Goal: Information Seeking & Learning: Learn about a topic

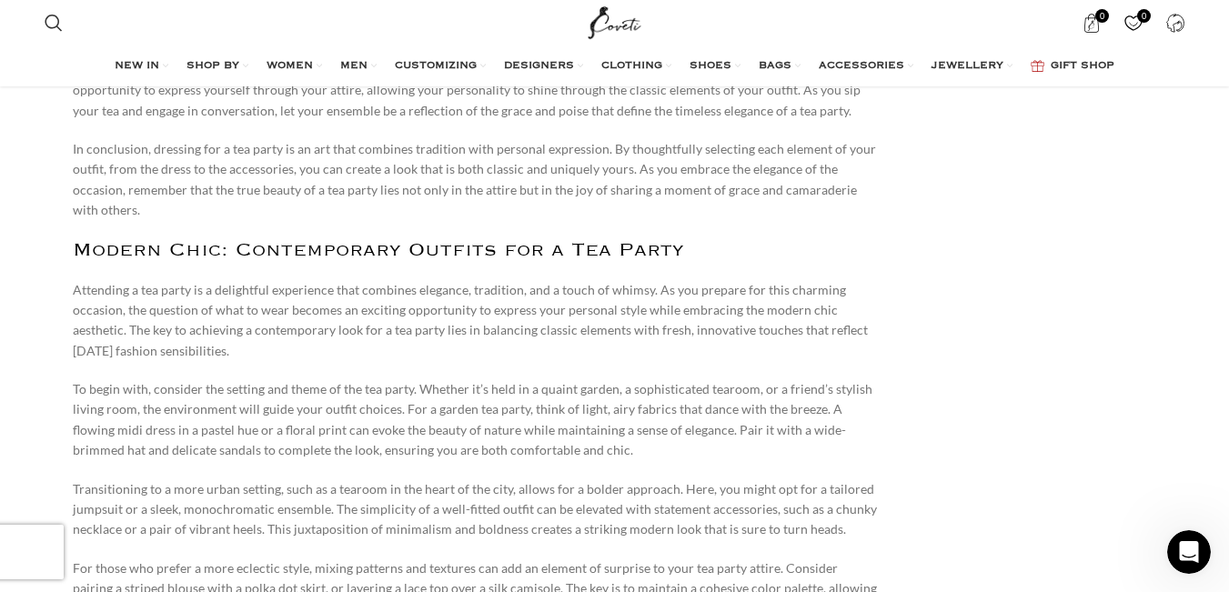
scroll to position [5321, 0]
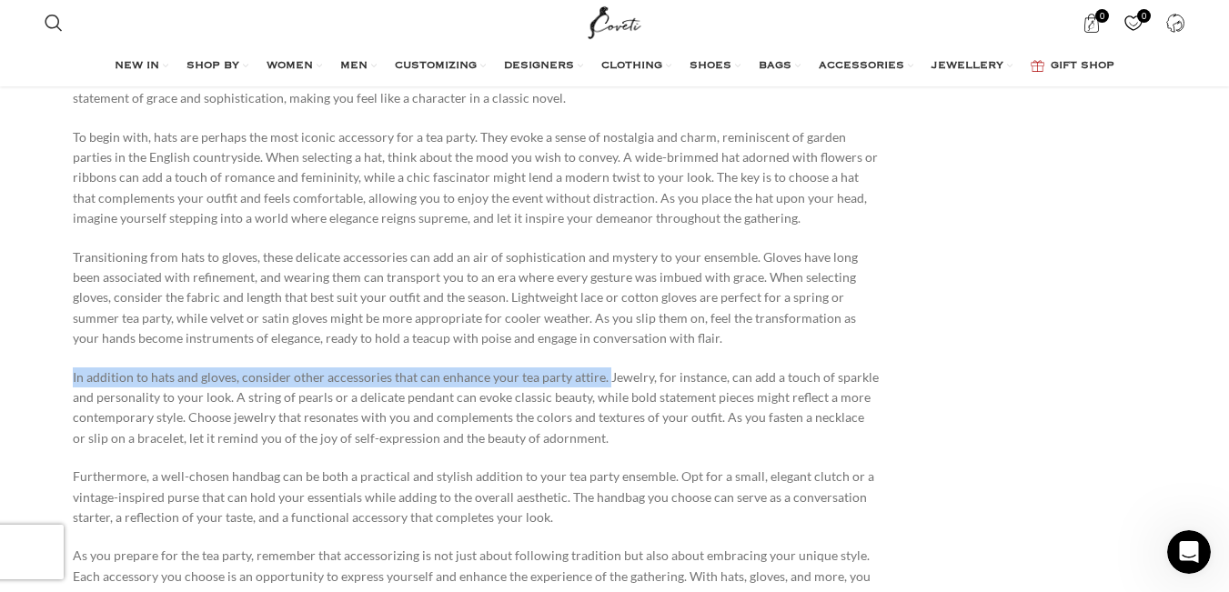
drag, startPoint x: 66, startPoint y: 300, endPoint x: 603, endPoint y: 298, distance: 537.7
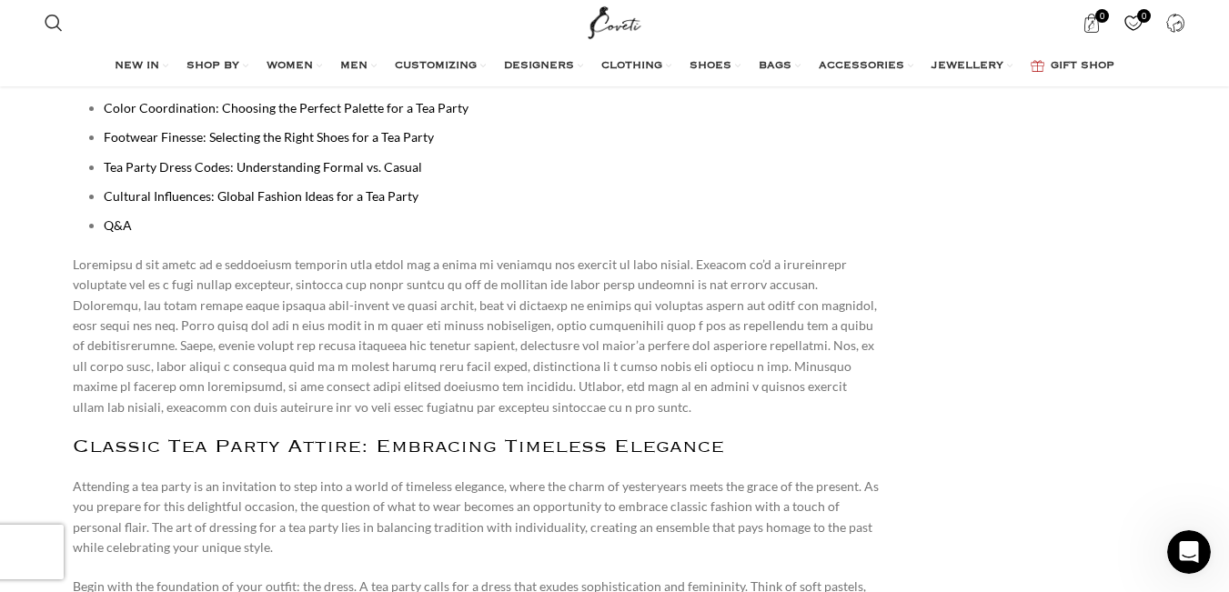
scroll to position [1243, 0]
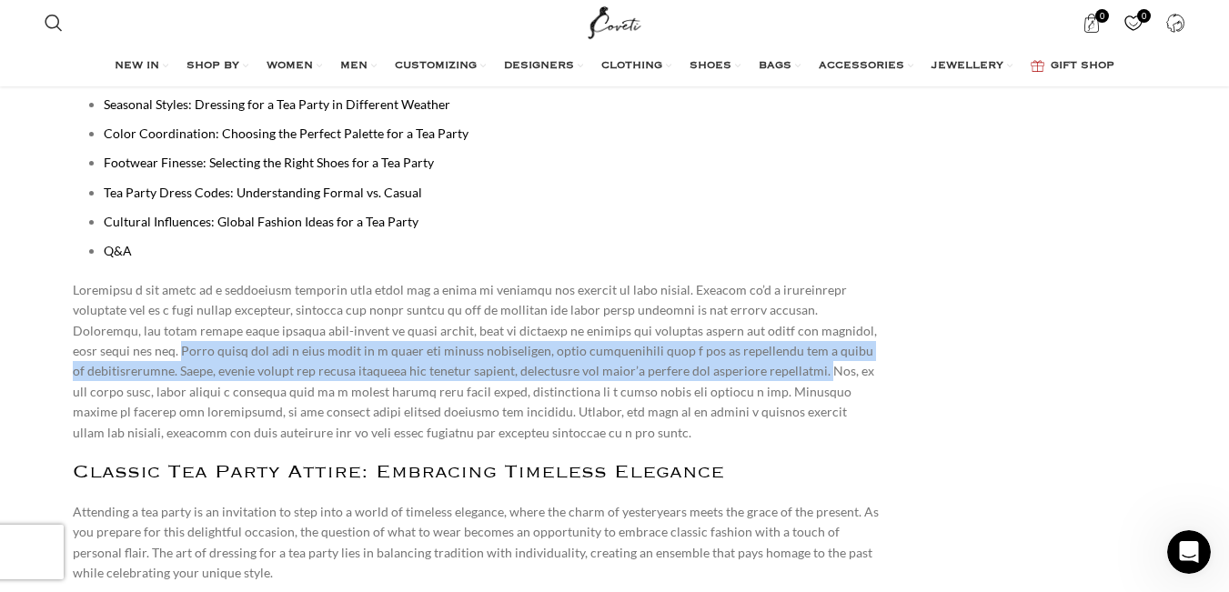
drag, startPoint x: 792, startPoint y: 330, endPoint x: 597, endPoint y: 366, distance: 197.9
click at [597, 366] on p at bounding box center [476, 361] width 807 height 163
copy p "Women might opt for a chic dress or a skirt and blouse combination, often acces…"
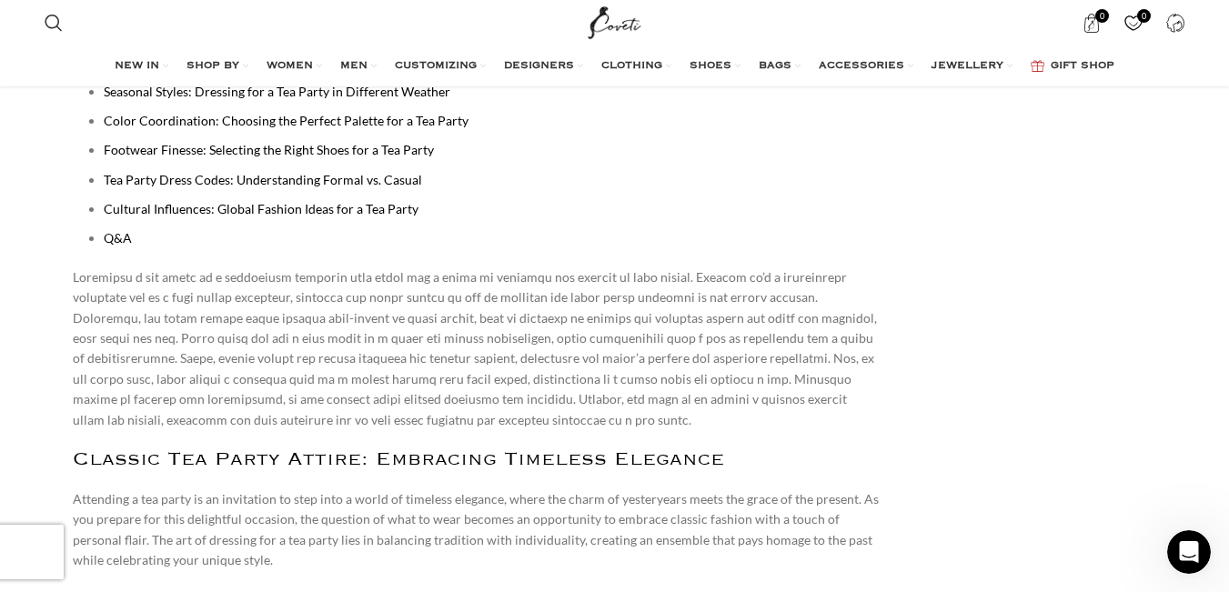
scroll to position [1296, 0]
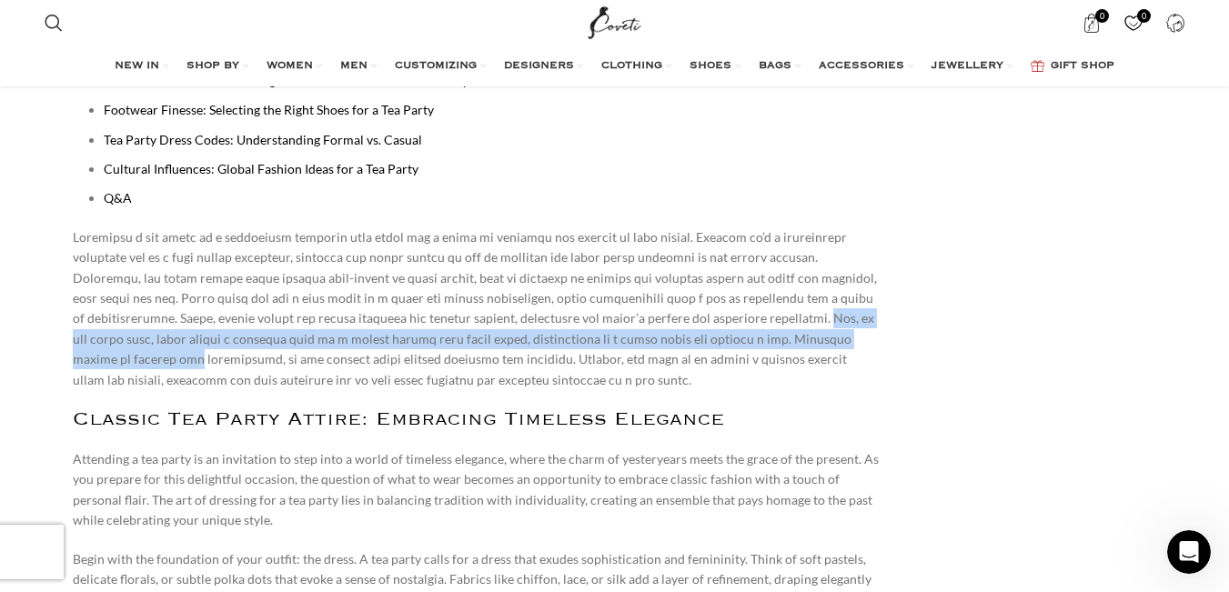
drag, startPoint x: 598, startPoint y: 318, endPoint x: 724, endPoint y: 331, distance: 127.2
click at [724, 331] on p at bounding box center [476, 308] width 807 height 163
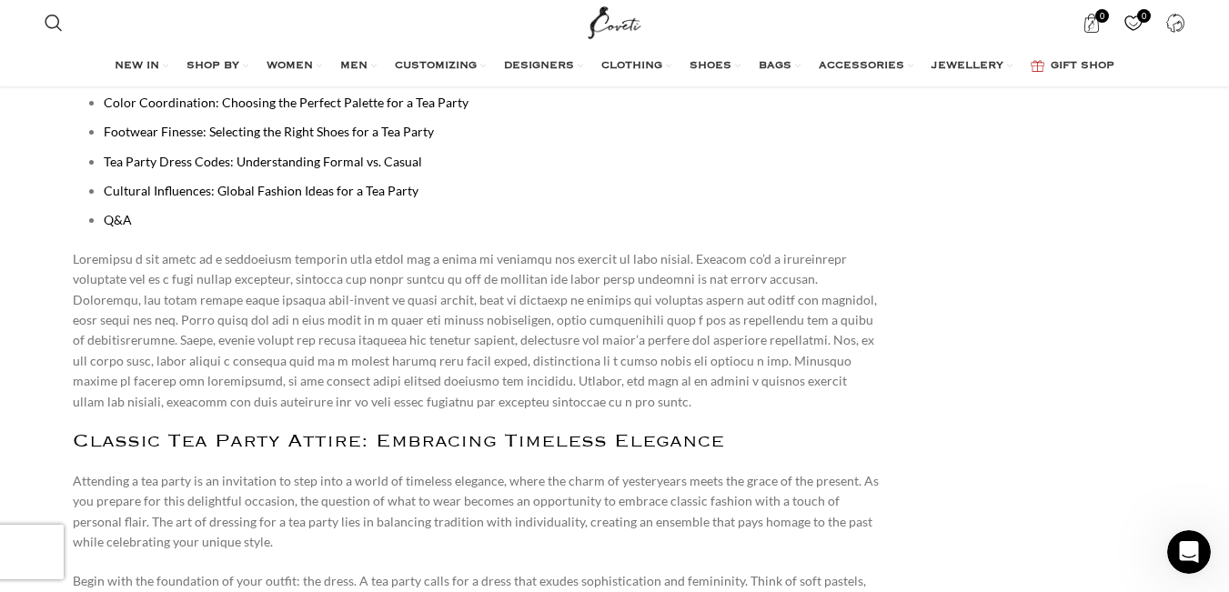
scroll to position [1183, 0]
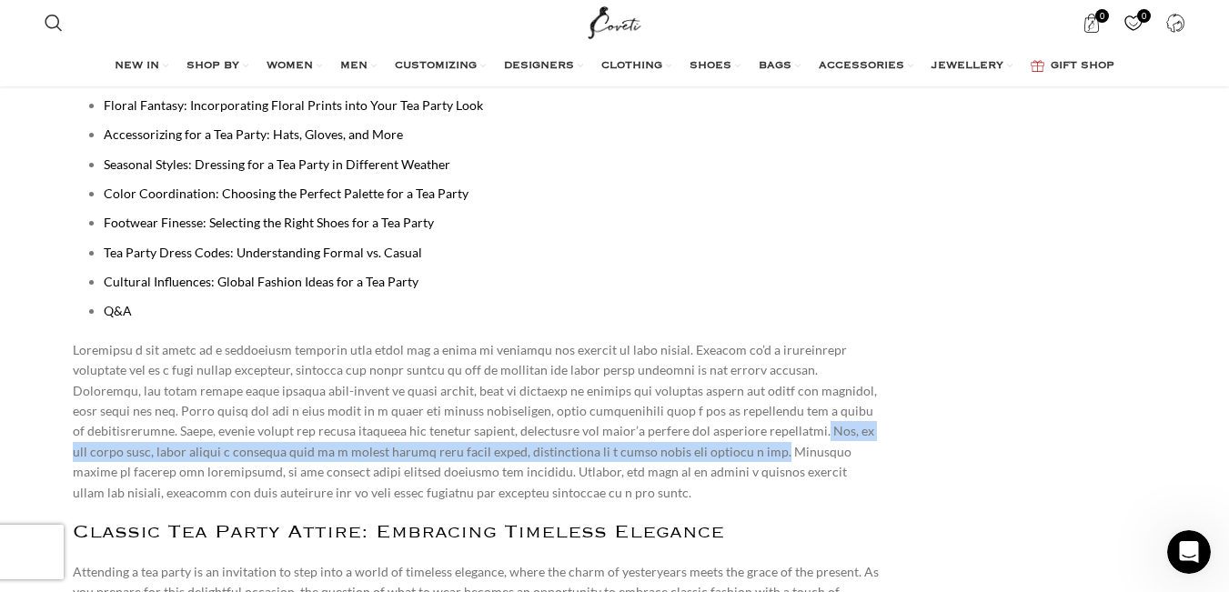
drag, startPoint x: 595, startPoint y: 431, endPoint x: 556, endPoint y: 453, distance: 44.8
click at [556, 453] on p at bounding box center [476, 421] width 807 height 163
copy p "Men, on the other hand, might choose a tailored suit or a blazer paired with dr…"
click at [793, 175] on ul "Classic Tea Party Attire: Embracing Timeless Elegance Modern Chic: Contemporary…" at bounding box center [484, 164] width 792 height 315
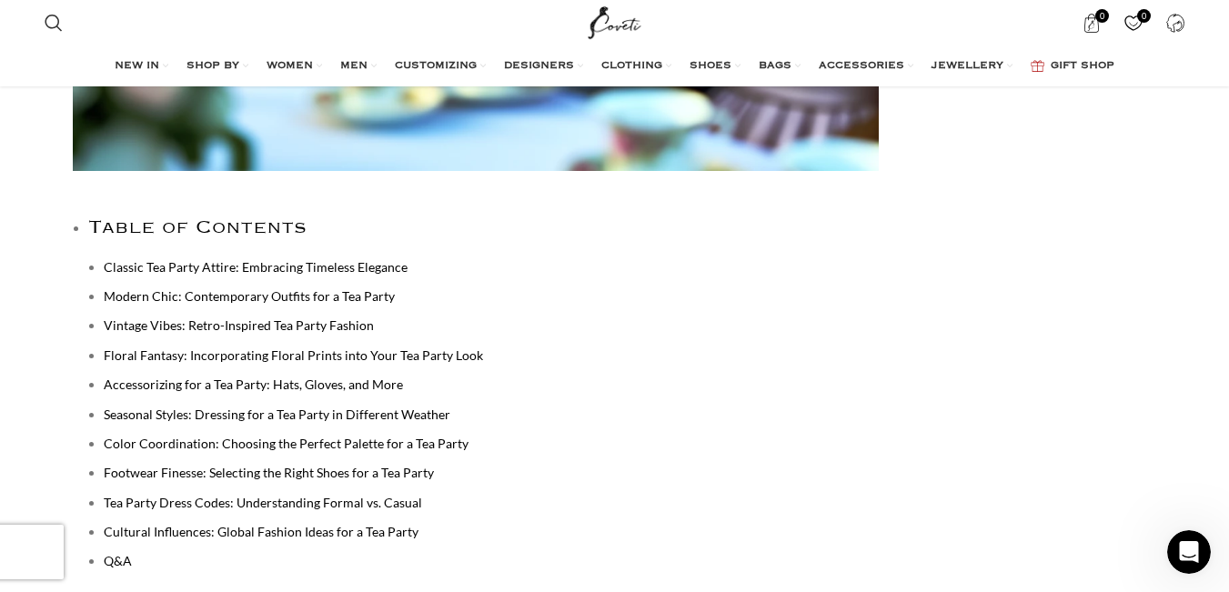
scroll to position [910, 0]
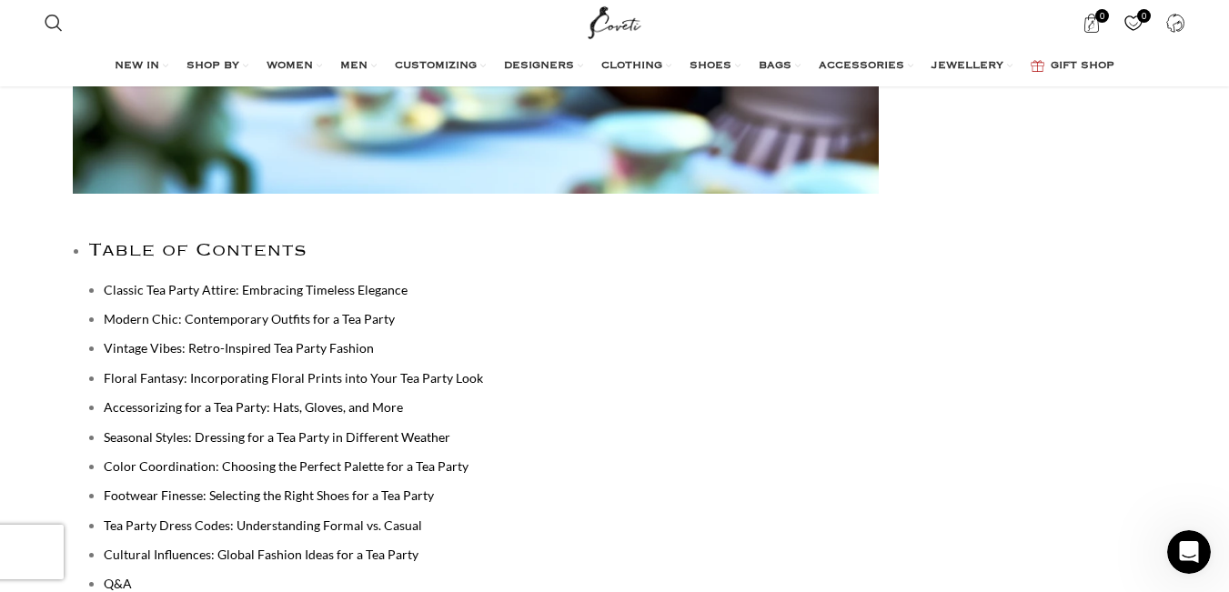
click at [159, 495] on link "Footwear Finesse: Selecting the Right Shoes for a Tea Party" at bounding box center [269, 495] width 330 height 15
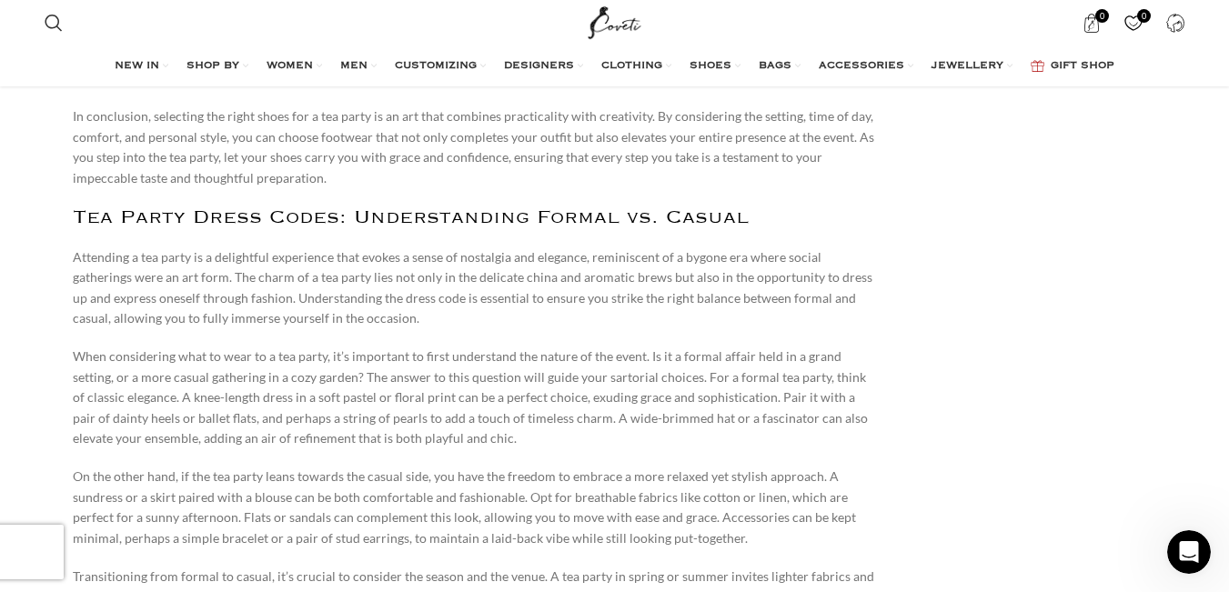
scroll to position [7808, 0]
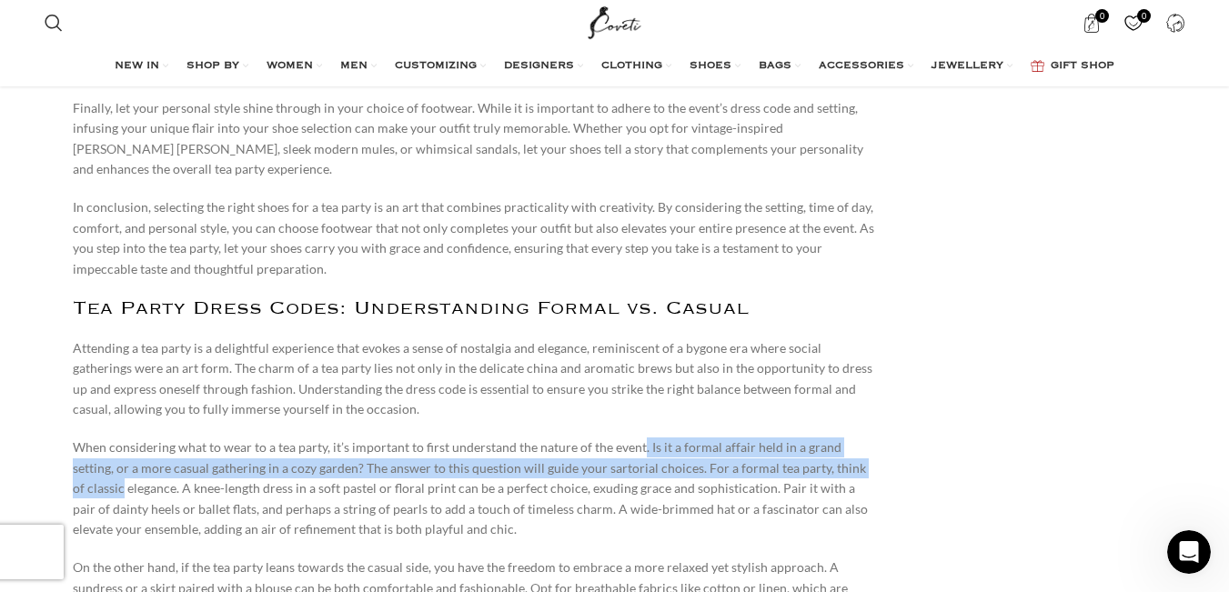
drag, startPoint x: 637, startPoint y: 348, endPoint x: 876, endPoint y: 370, distance: 240.3
click at [876, 438] on p "When considering what to wear to a tea party, it’s important to first understan…" at bounding box center [476, 489] width 807 height 102
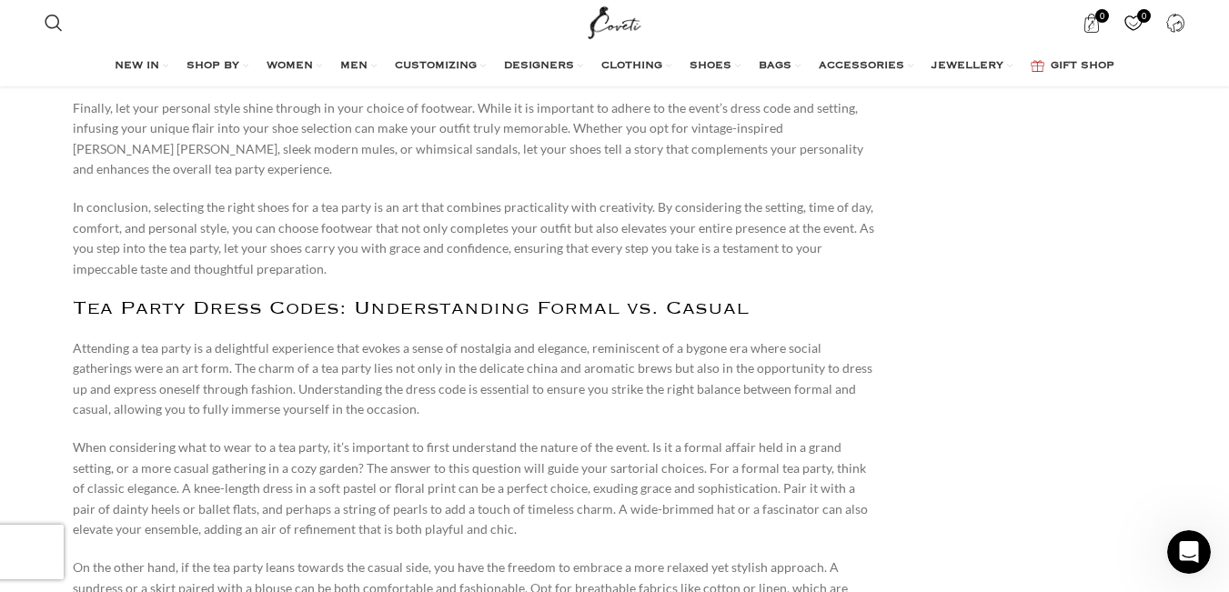
click at [795, 438] on p "When considering what to wear to a tea party, it’s important to first understan…" at bounding box center [476, 489] width 807 height 102
drag, startPoint x: 651, startPoint y: 368, endPoint x: 872, endPoint y: 363, distance: 220.2
click at [872, 438] on p "When considering what to wear to a tea party, it’s important to first understan…" at bounding box center [476, 489] width 807 height 102
click at [743, 438] on p "When considering what to wear to a tea party, it’s important to first understan…" at bounding box center [476, 489] width 807 height 102
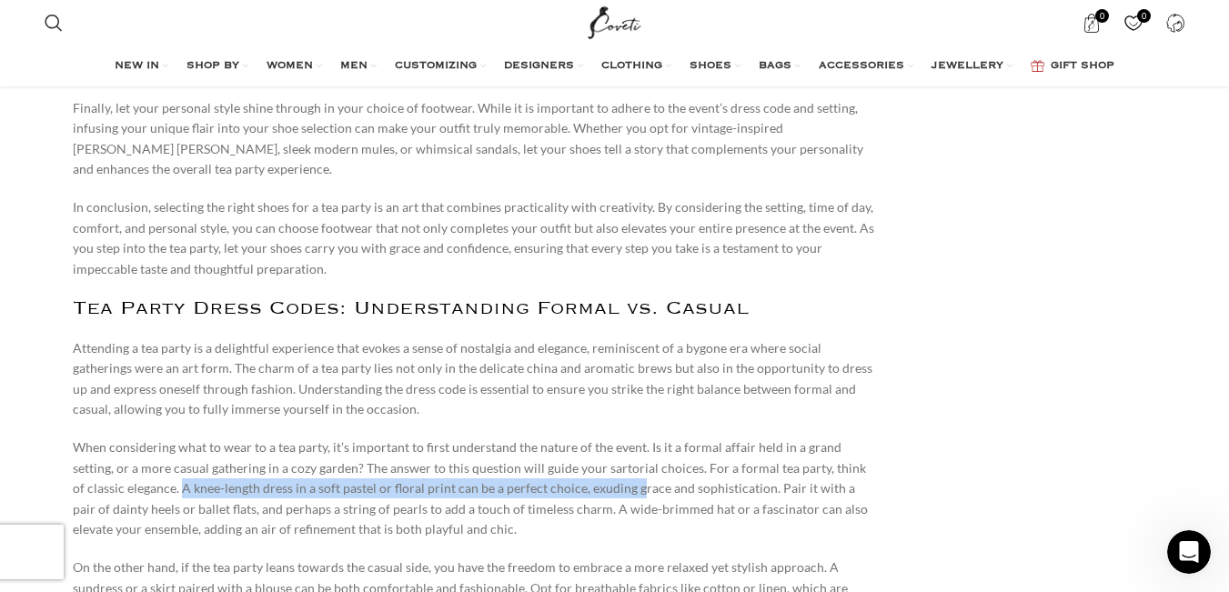
drag, startPoint x: 127, startPoint y: 388, endPoint x: 581, endPoint y: 388, distance: 454.0
click at [581, 438] on p "When considering what to wear to a tea party, it’s important to first understan…" at bounding box center [476, 489] width 807 height 102
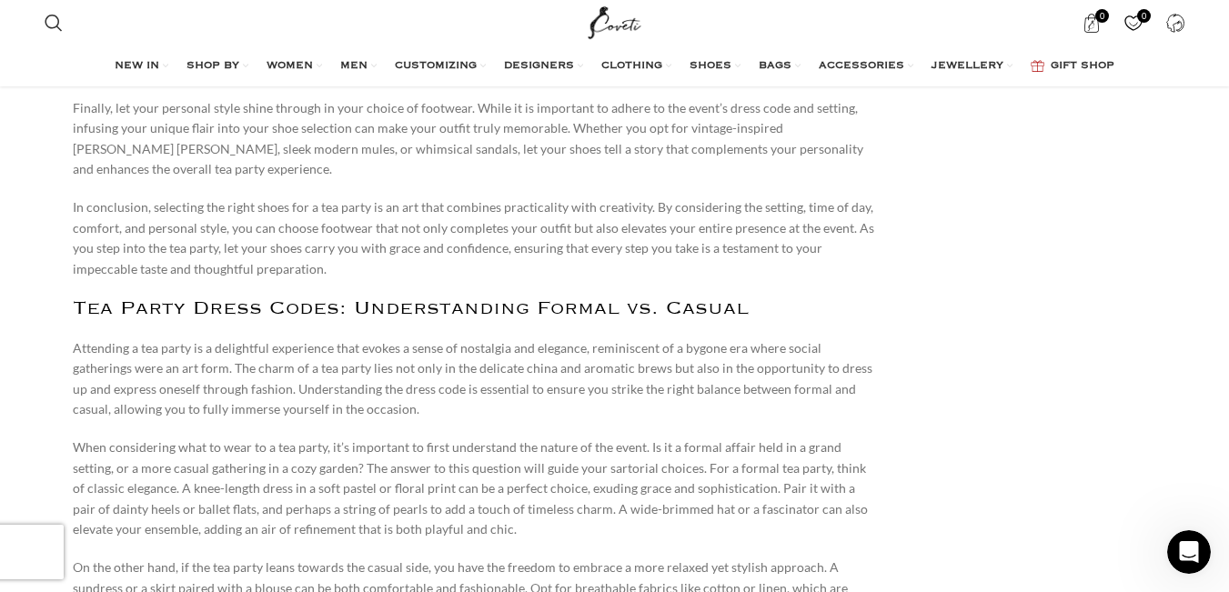
click at [660, 438] on p "When considering what to wear to a tea party, it’s important to first understan…" at bounding box center [476, 489] width 807 height 102
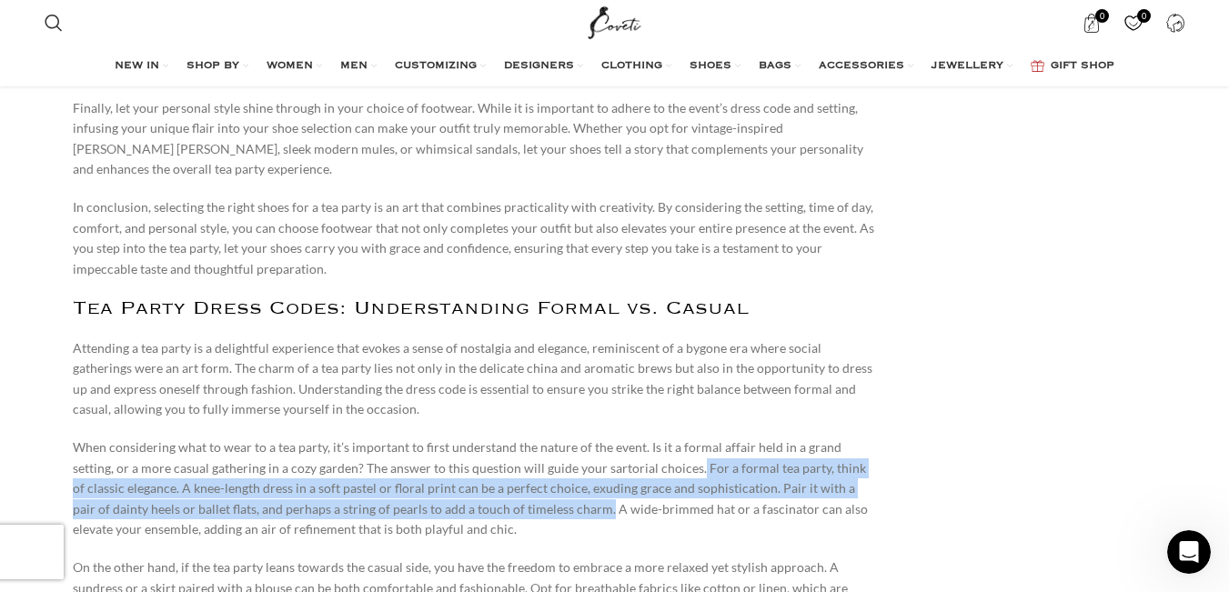
drag, startPoint x: 651, startPoint y: 363, endPoint x: 529, endPoint y: 415, distance: 133.3
click at [529, 438] on p "When considering what to wear to a tea party, it’s important to first understan…" at bounding box center [476, 489] width 807 height 102
copy p "For a formal tea party, think of classic elegance. A knee-length dress in a sof…"
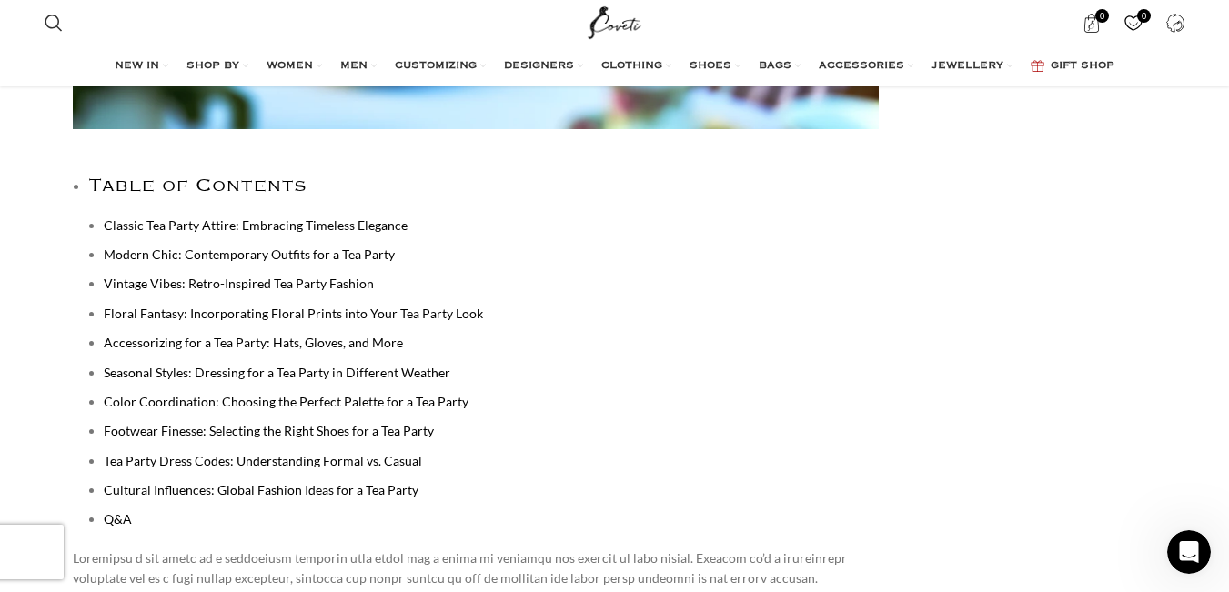
scroll to position [954, 0]
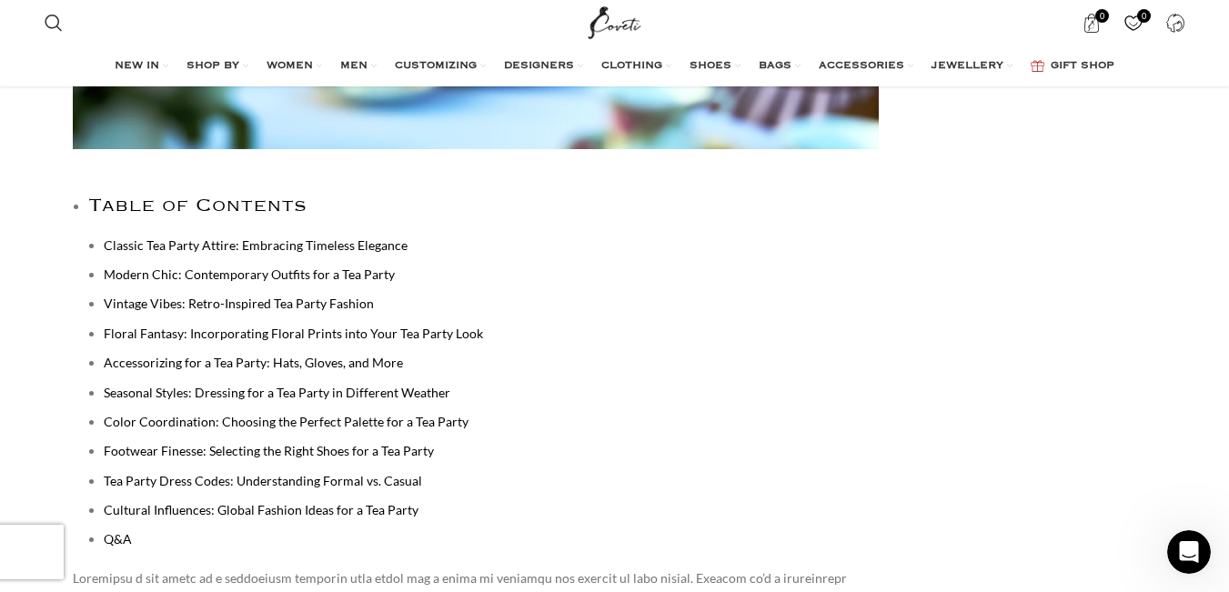
click at [266, 450] on link "Footwear Finesse: Selecting the Right Shoes for a Tea Party" at bounding box center [269, 450] width 330 height 15
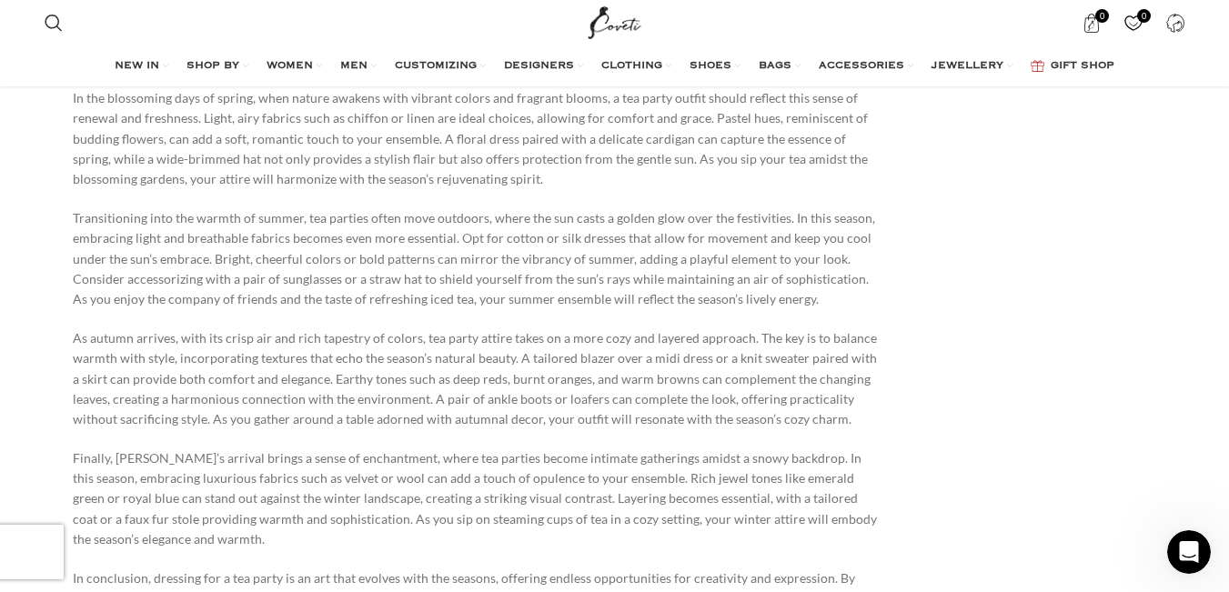
scroll to position [6040, 0]
drag, startPoint x: 511, startPoint y: 277, endPoint x: 786, endPoint y: 281, distance: 274.8
click at [786, 328] on p "As autumn arrives, with its crisp air and rich tapestry of colors, tea party at…" at bounding box center [476, 379] width 807 height 102
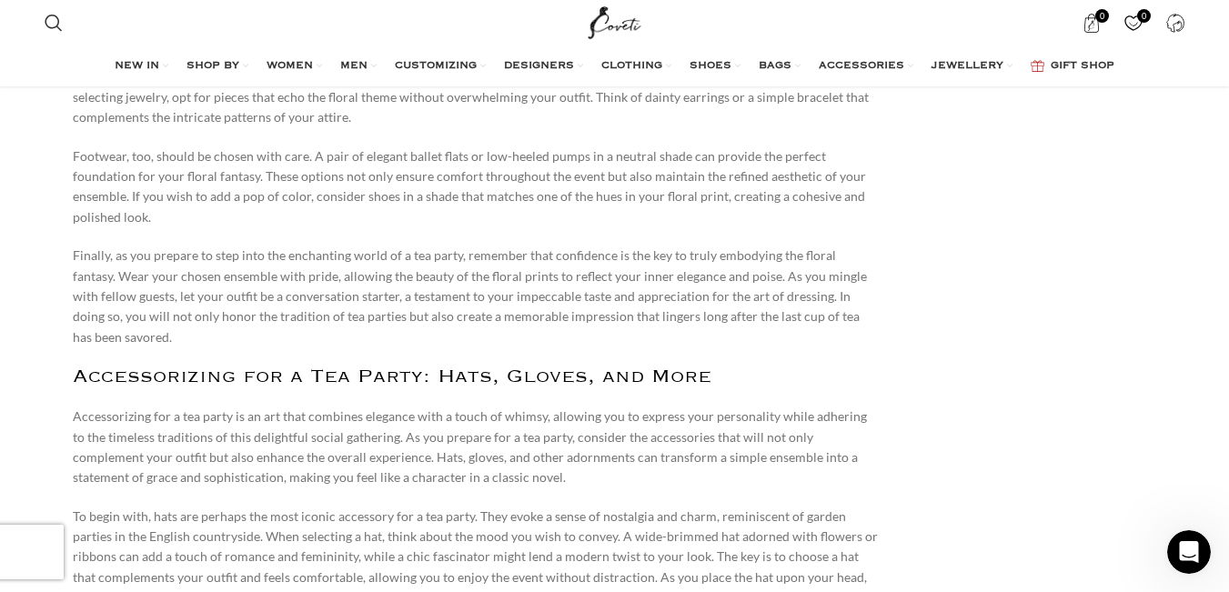
scroll to position [4940, 0]
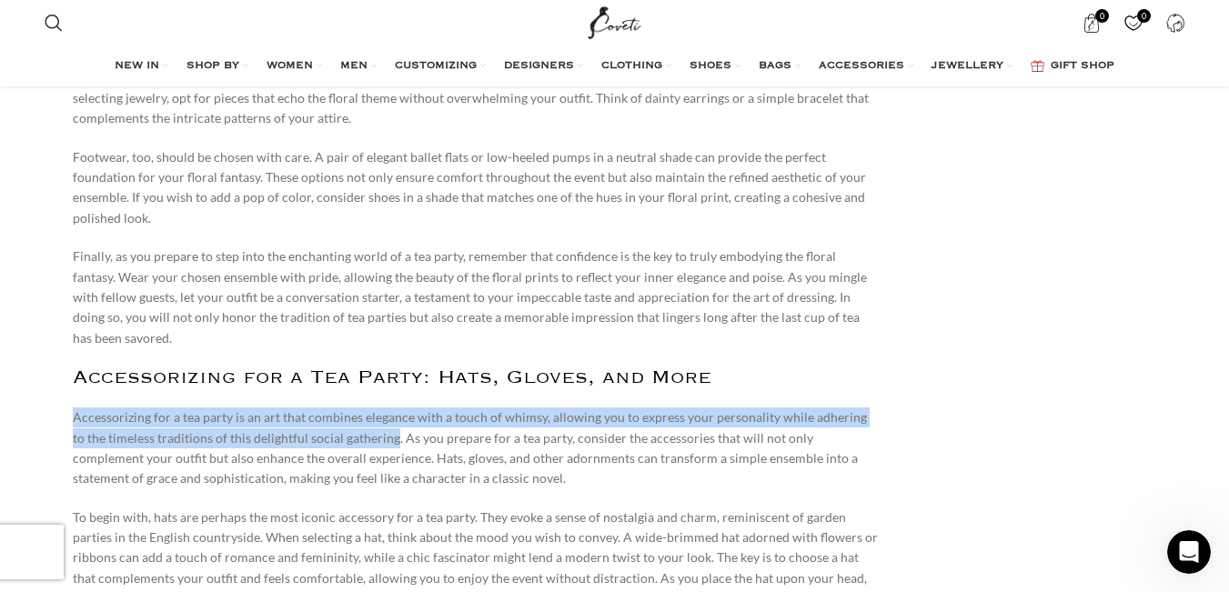
drag, startPoint x: 66, startPoint y: 339, endPoint x: 378, endPoint y: 351, distance: 312.3
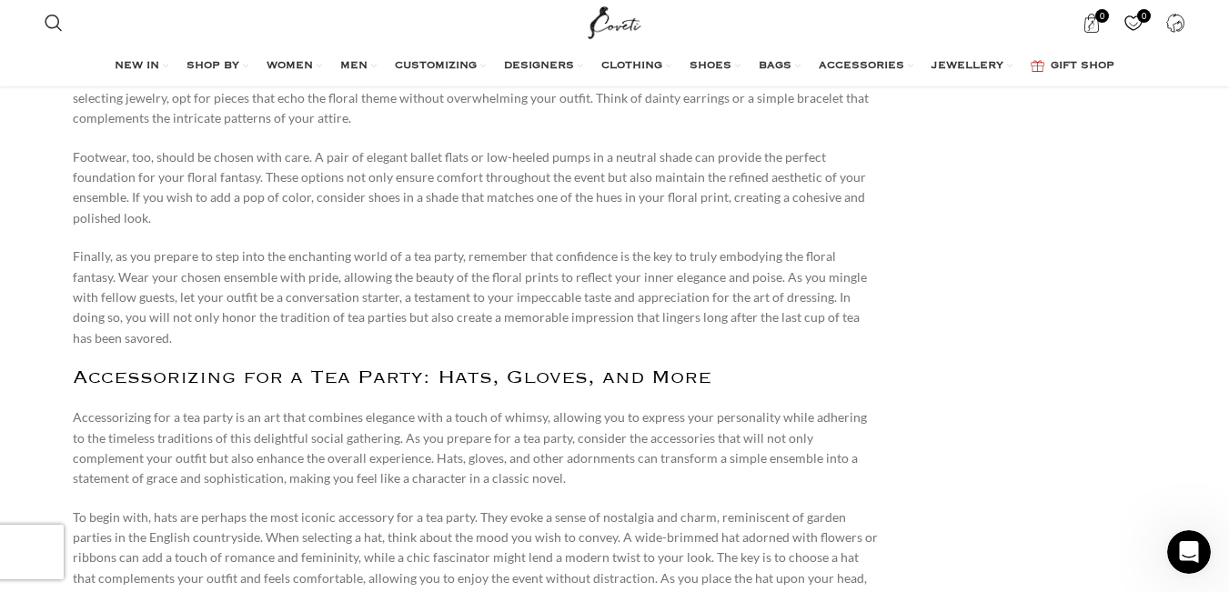
click at [464, 408] on p "Accessorizing for a tea party is an art that combines elegance with a touch of …" at bounding box center [476, 449] width 807 height 82
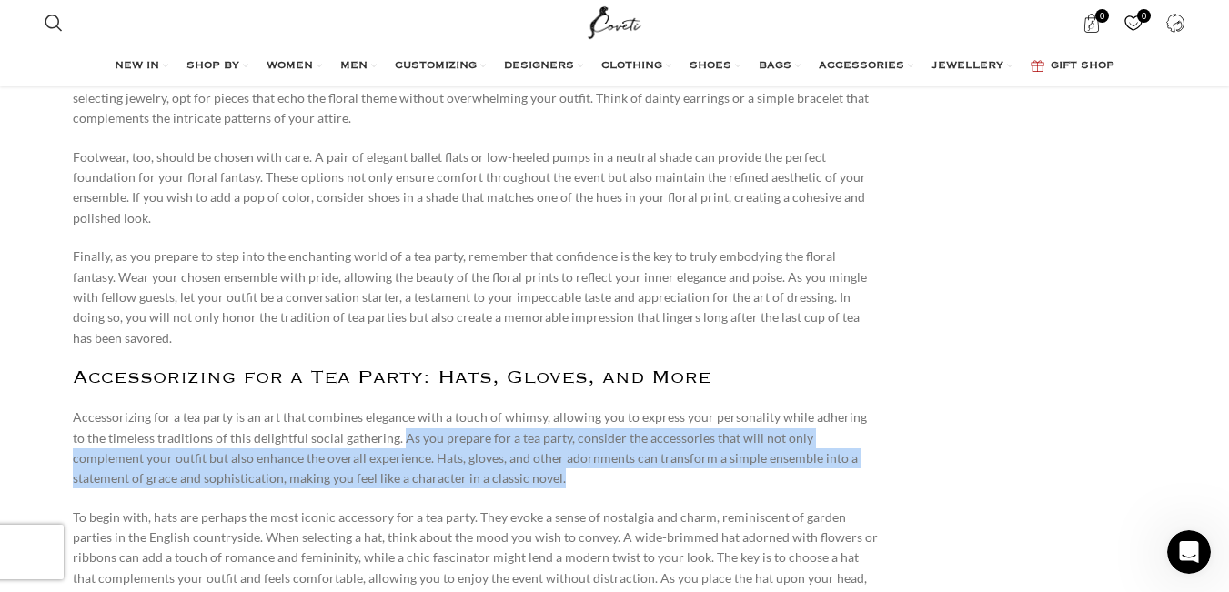
drag, startPoint x: 385, startPoint y: 359, endPoint x: 860, endPoint y: 392, distance: 476.1
click at [860, 408] on p "Accessorizing for a tea party is an art that combines elegance with a touch of …" at bounding box center [476, 449] width 807 height 82
copy p "As you prepare for a tea party, consider the accessories that will not only com…"
click at [504, 408] on p "Accessorizing for a tea party is an art that combines elegance with a touch of …" at bounding box center [476, 449] width 807 height 82
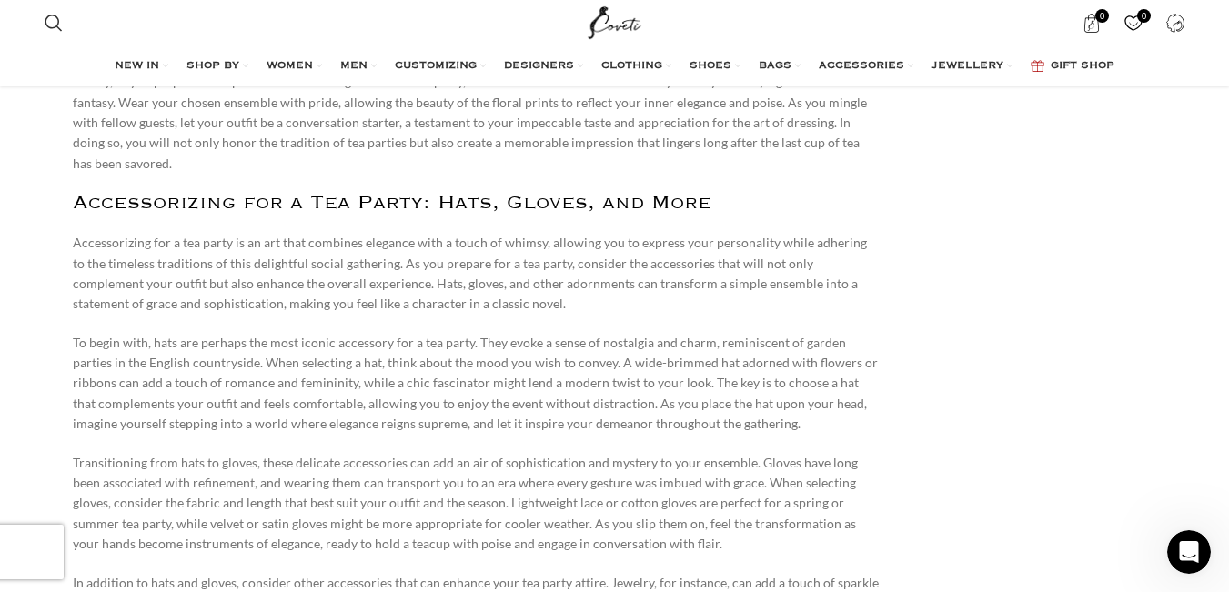
scroll to position [5122, 0]
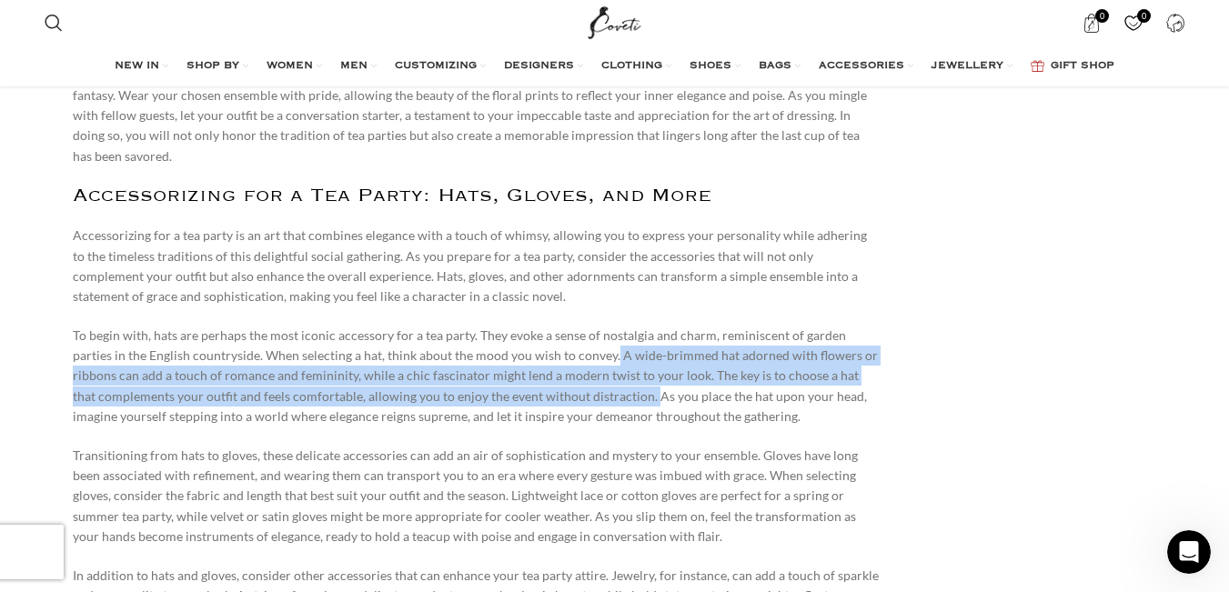
drag, startPoint x: 568, startPoint y: 278, endPoint x: 621, endPoint y: 315, distance: 64.9
click at [621, 326] on p "To begin with, hats are perhaps the most iconic accessory for a tea party. They…" at bounding box center [476, 377] width 807 height 102
copy p "A wide-brimmed hat adorned with flowers or ribbons can add a touch of romance a…"
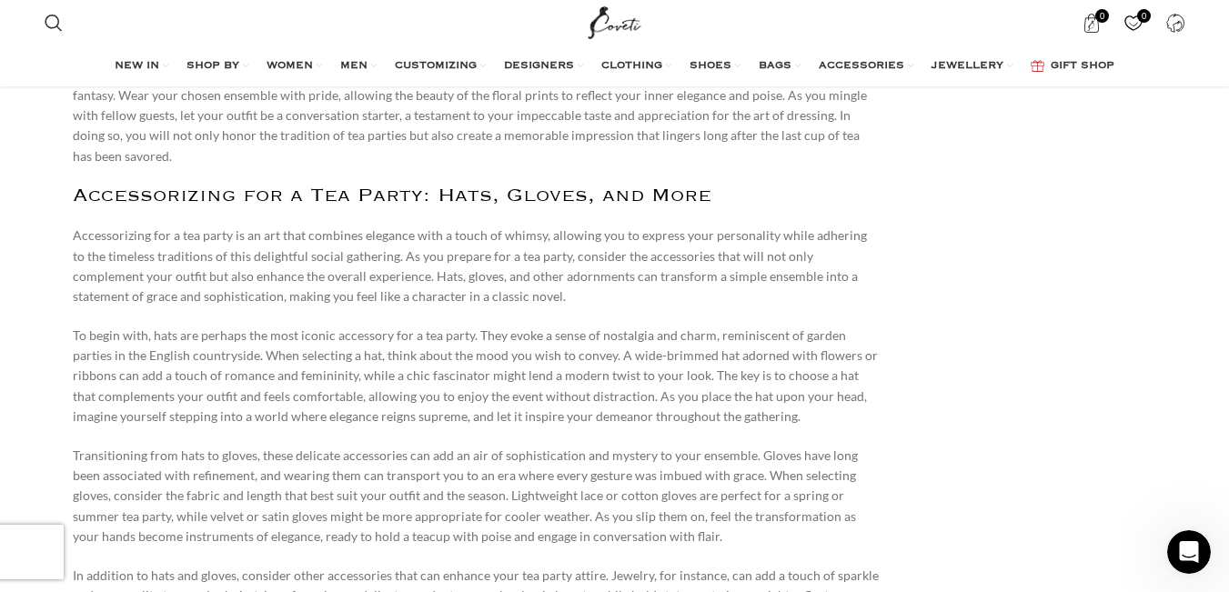
click at [620, 358] on div "Table of Contents Classic Tea Party Attire: Embracing Timeless Elegance Modern …" at bounding box center [476, 551] width 807 height 9048
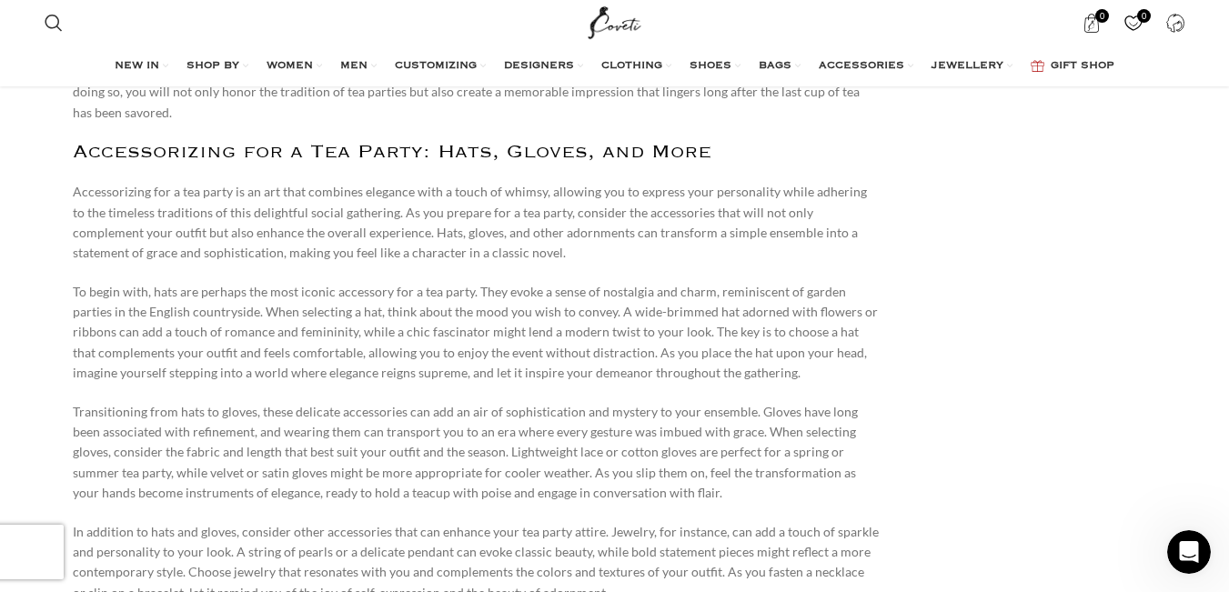
scroll to position [5313, 0]
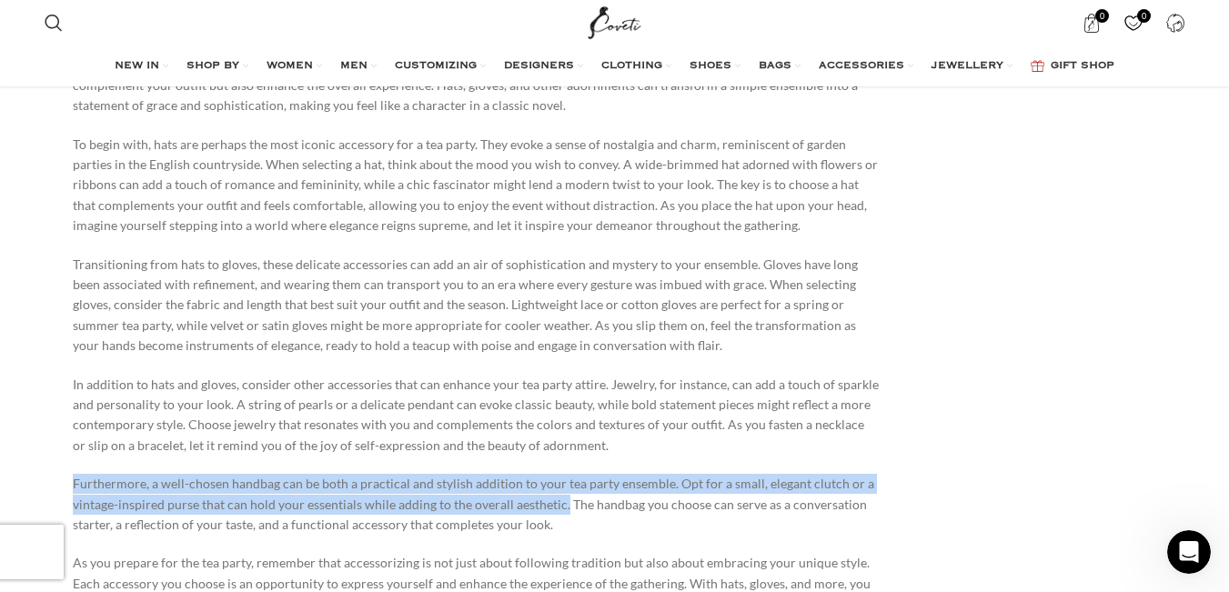
drag, startPoint x: 64, startPoint y: 400, endPoint x: 562, endPoint y: 416, distance: 498.8
copy p "Furthermore, a well-chosen handbag can be both a practical and stylish addition…"
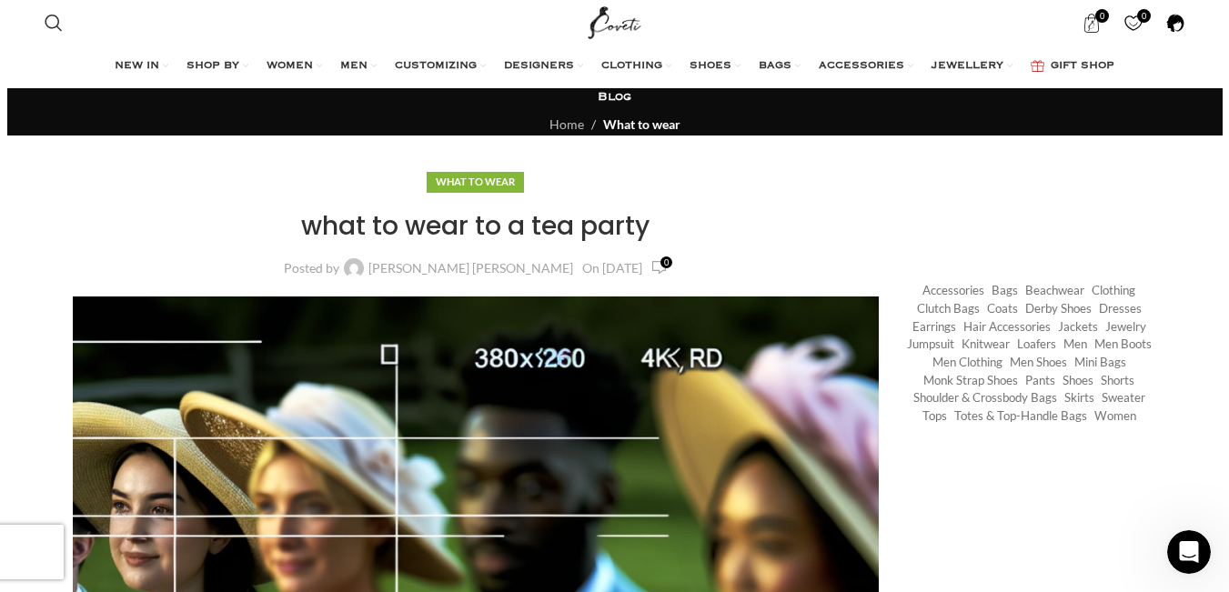
scroll to position [11785, 0]
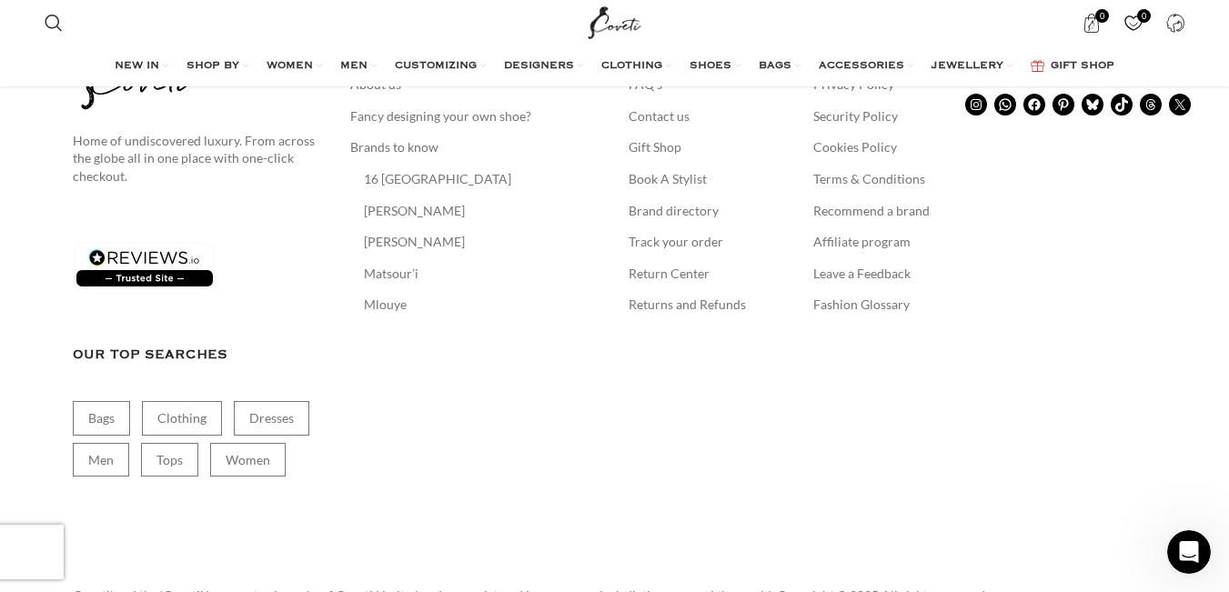
click at [731, 255] on div "SHOPPING ONLINE FAQ’s Contact us Gift Shop Book A Stylist Brand directory Track…" at bounding box center [708, 293] width 158 height 512
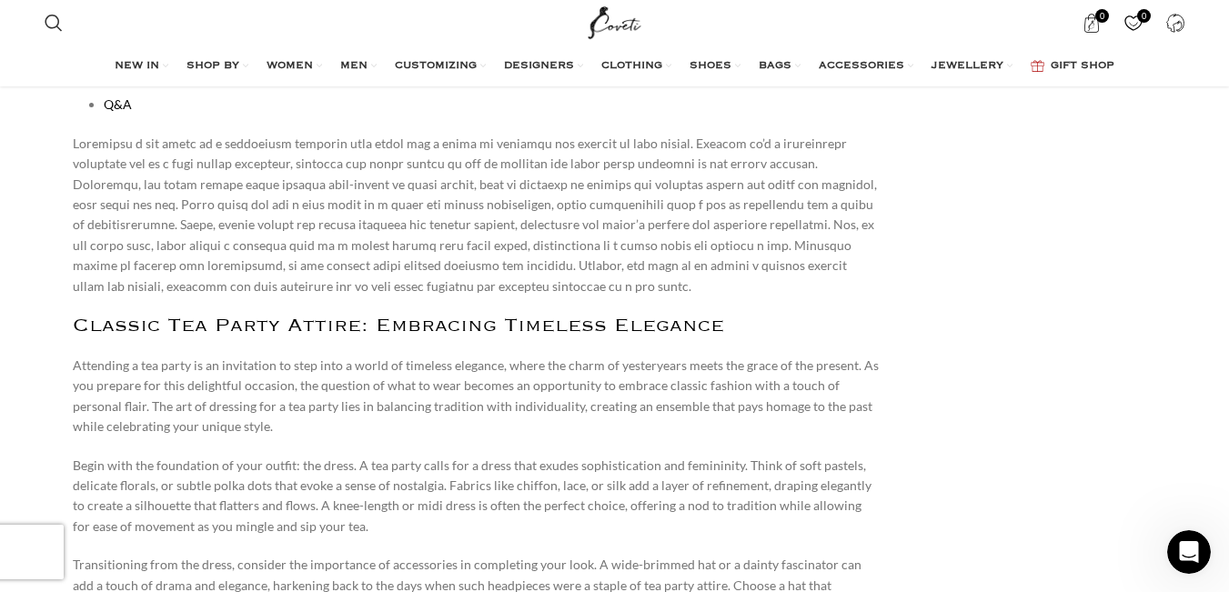
scroll to position [1480, 0]
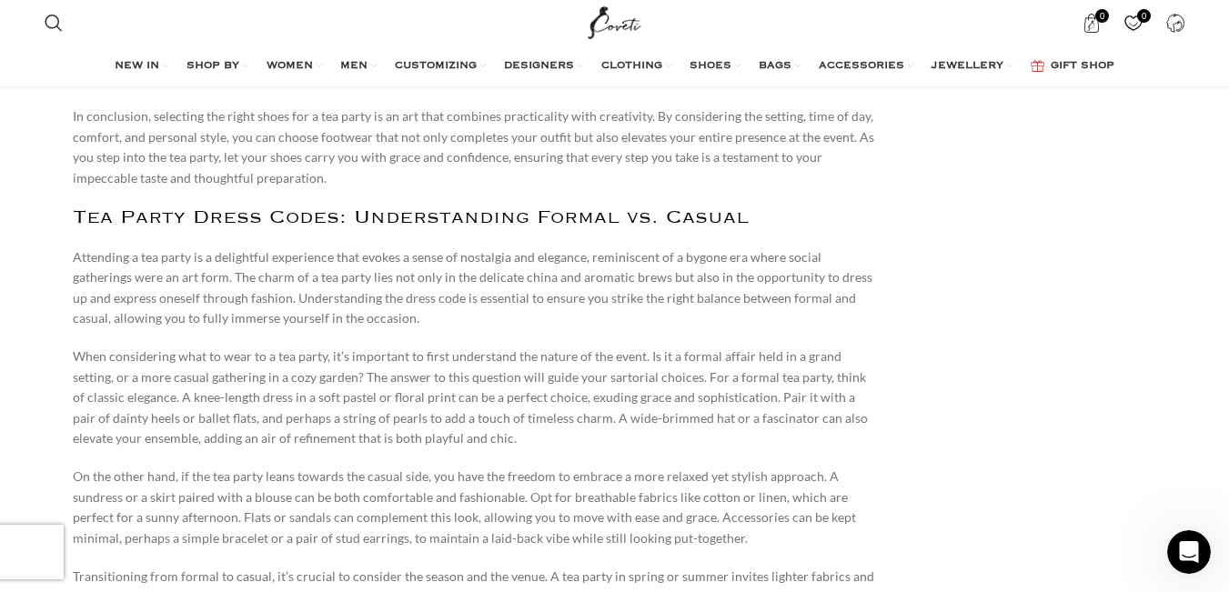
scroll to position [8518, 0]
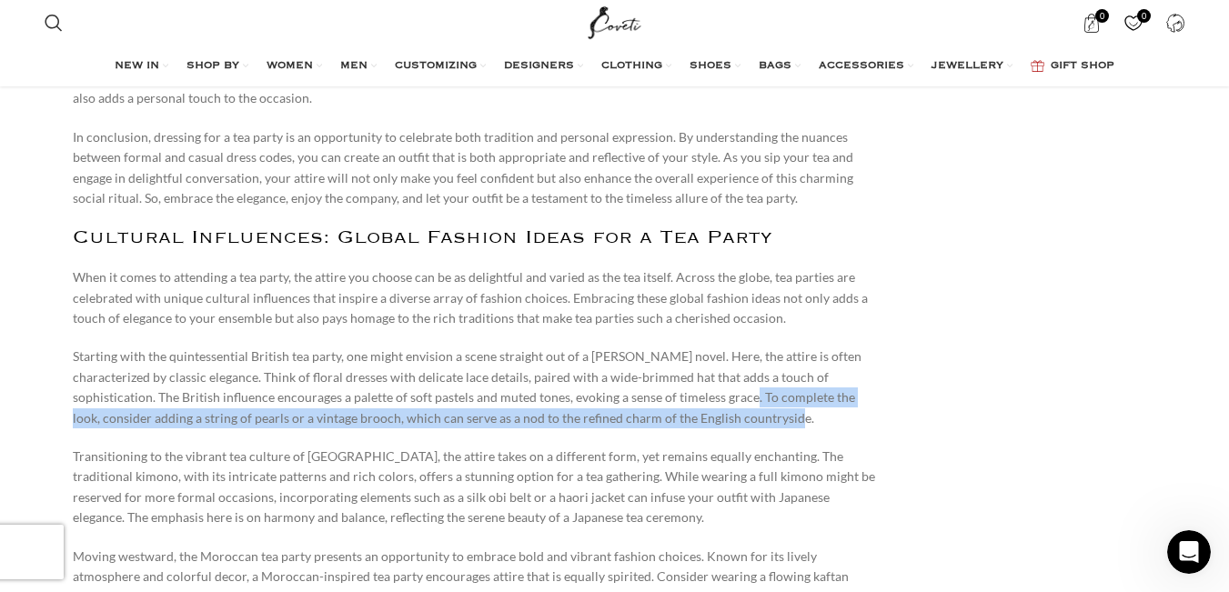
drag, startPoint x: 754, startPoint y: 294, endPoint x: 888, endPoint y: 320, distance: 136.3
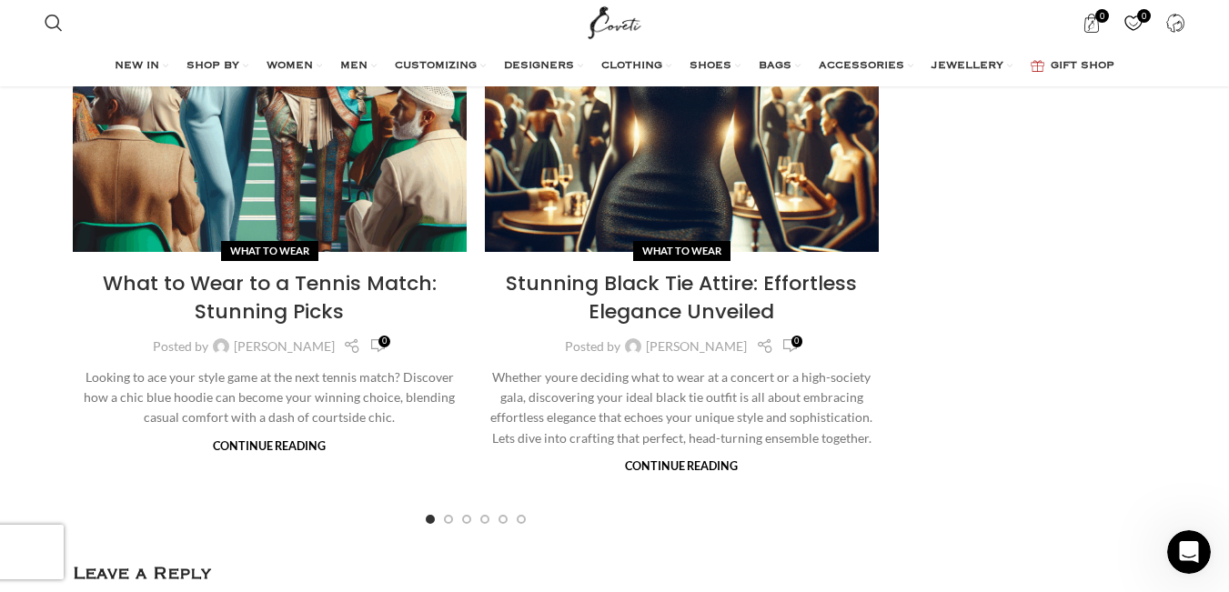
scroll to position [1298, 0]
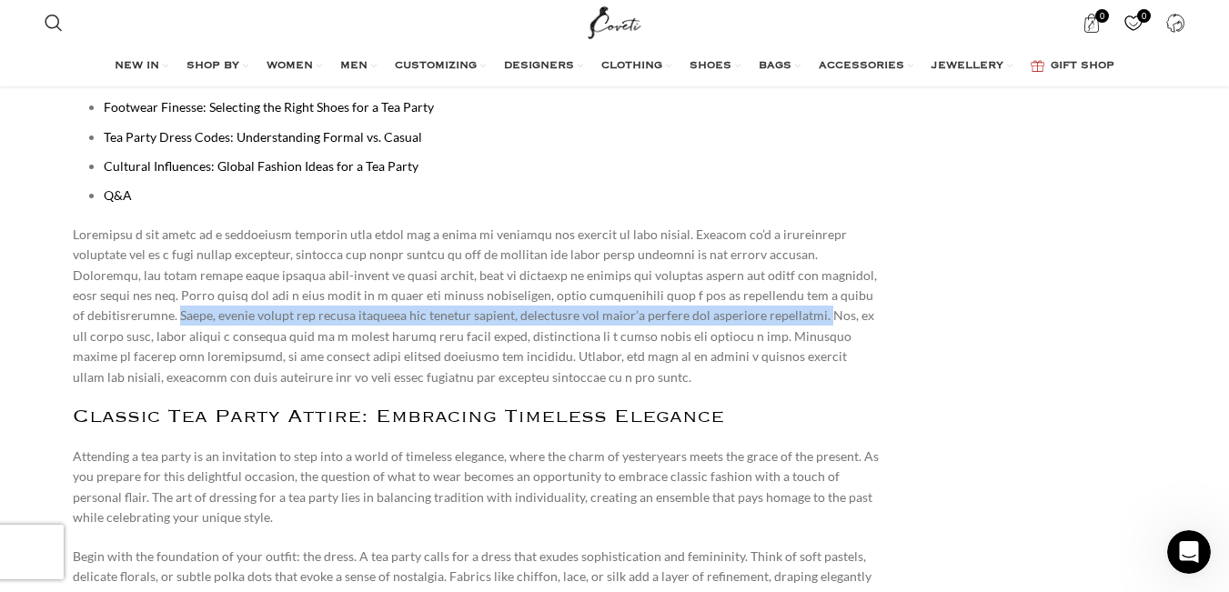
drag, startPoint x: 762, startPoint y: 295, endPoint x: 562, endPoint y: 313, distance: 200.1
click at [595, 313] on p at bounding box center [476, 306] width 807 height 163
copy p "Light, pastel colors and floral patterns are popular choices, reflecting the ev…"
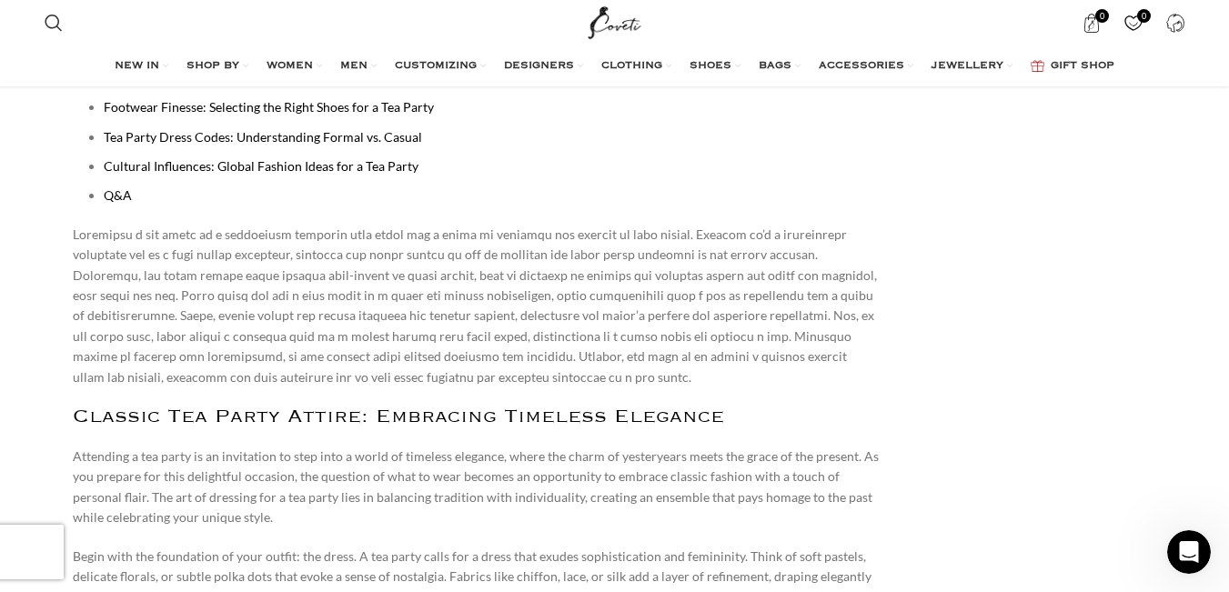
click at [618, 366] on p at bounding box center [476, 306] width 807 height 163
click at [657, 200] on li "Q&A" at bounding box center [492, 196] width 776 height 20
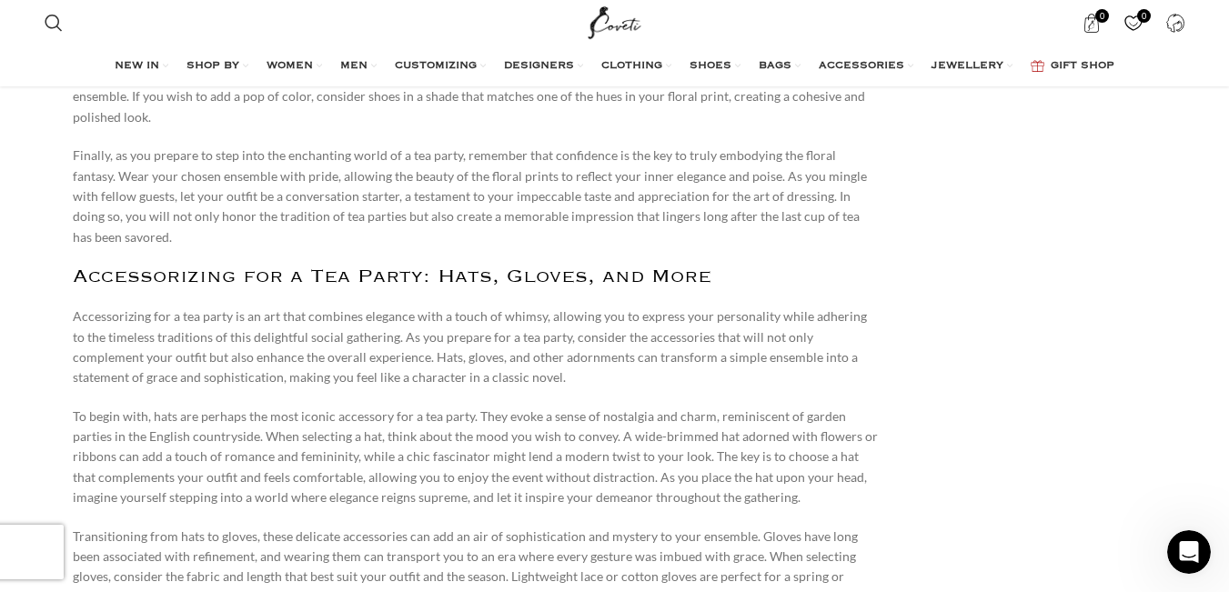
scroll to position [1236, 0]
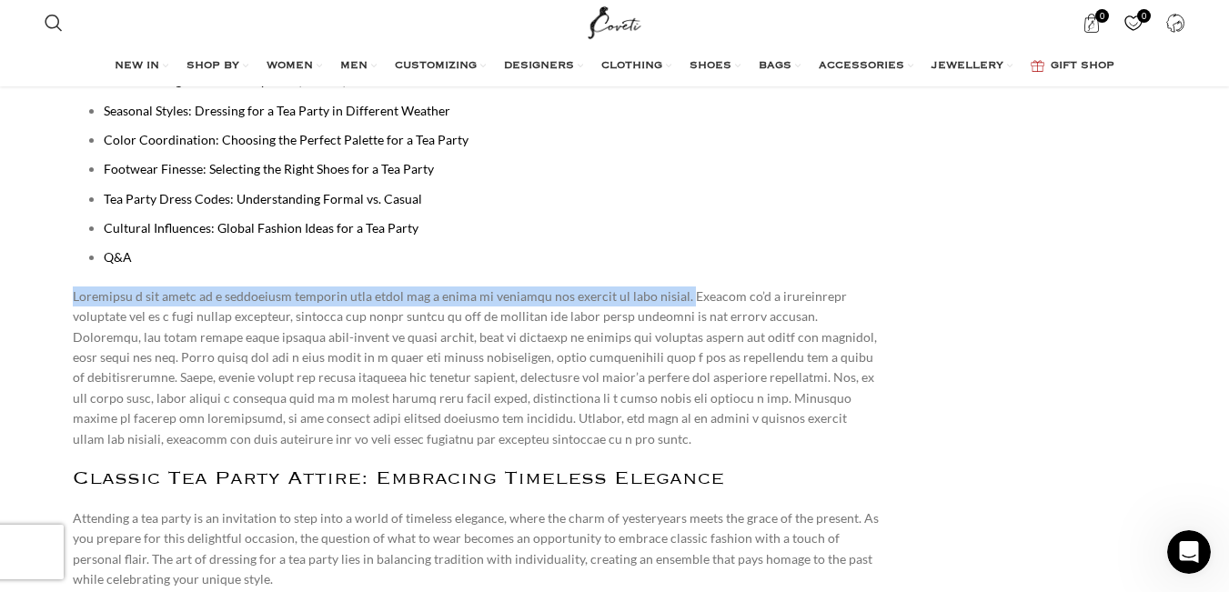
drag, startPoint x: 58, startPoint y: 295, endPoint x: 642, endPoint y: 295, distance: 584.1
copy p "Attending a tea party is a delightful occasion that calls for a blend of elegan…"
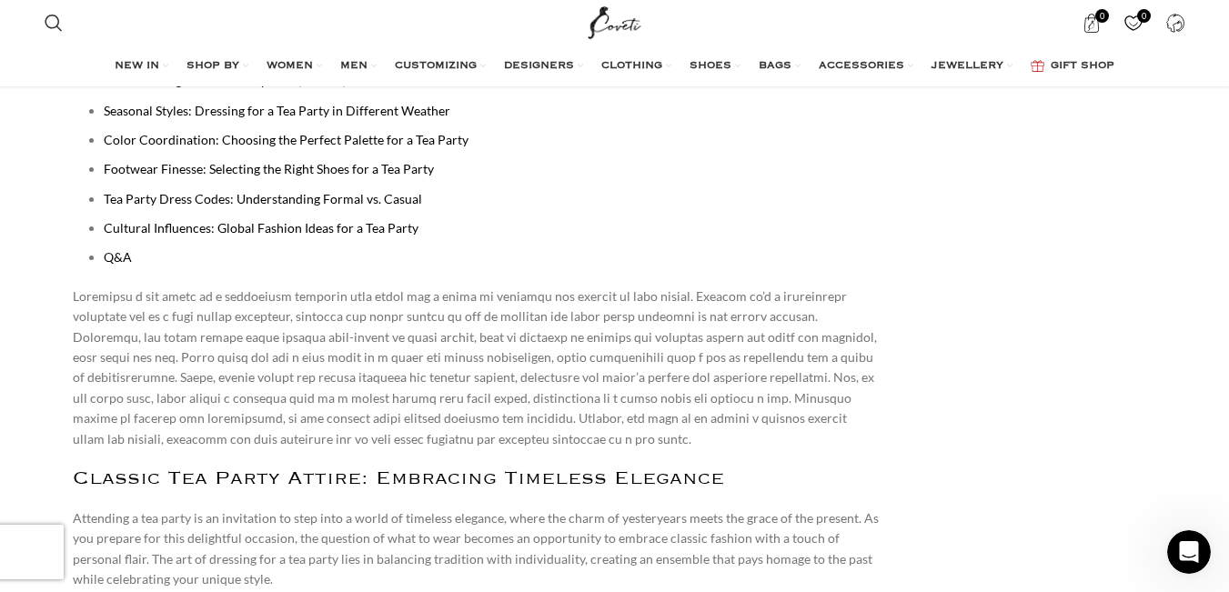
click at [586, 354] on p at bounding box center [476, 368] width 807 height 163
click at [667, 185] on ul "Classic Tea Party Attire: Embracing Timeless Elegance Modern Chic: Contemporary…" at bounding box center [484, 111] width 792 height 315
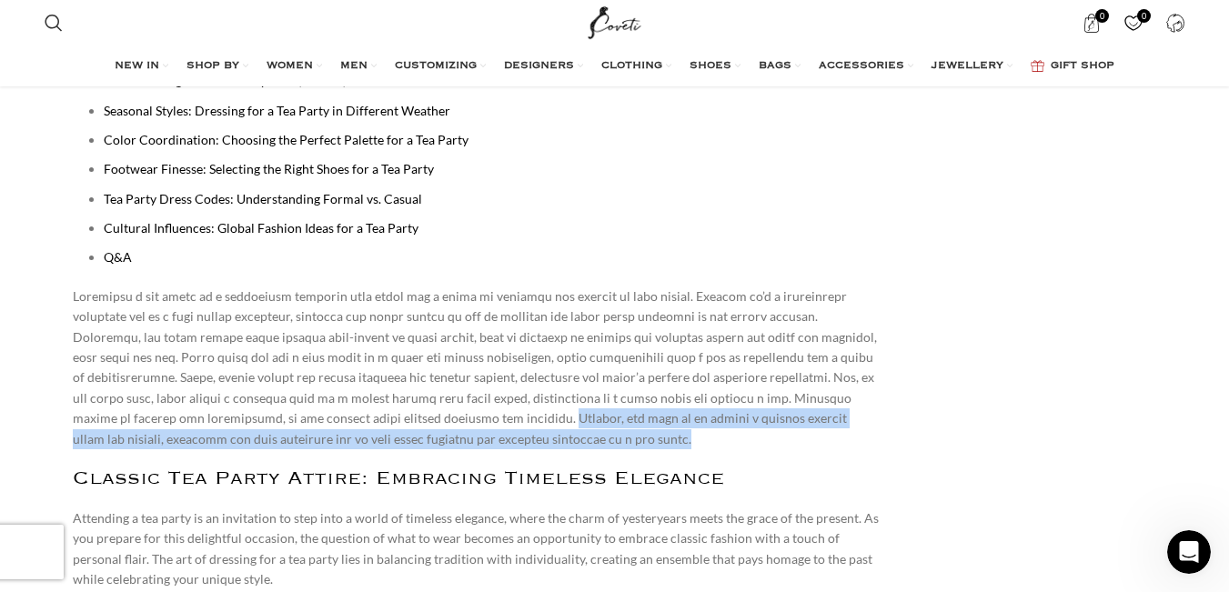
drag, startPoint x: 272, startPoint y: 418, endPoint x: 362, endPoint y: 437, distance: 92.1
click at [362, 437] on p at bounding box center [476, 368] width 807 height 163
